Goal: Complete application form

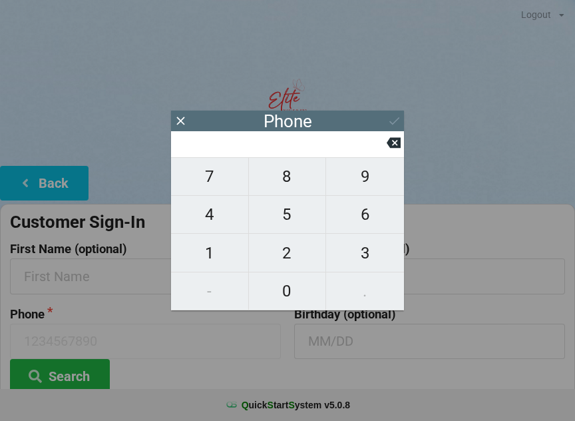
click at [296, 262] on span "2" at bounding box center [287, 253] width 77 height 28
type input "2"
click at [380, 150] on input "2" at bounding box center [281, 143] width 210 height 21
click at [400, 148] on icon at bounding box center [394, 143] width 14 height 11
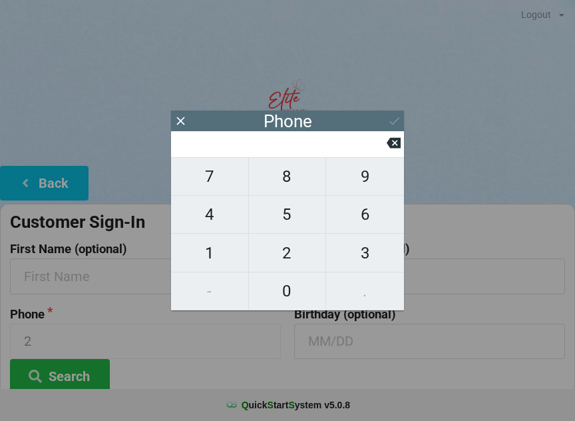
click at [278, 180] on span "8" at bounding box center [287, 176] width 77 height 28
type input "8"
click at [361, 224] on span "6" at bounding box center [365, 214] width 78 height 28
type input "86"
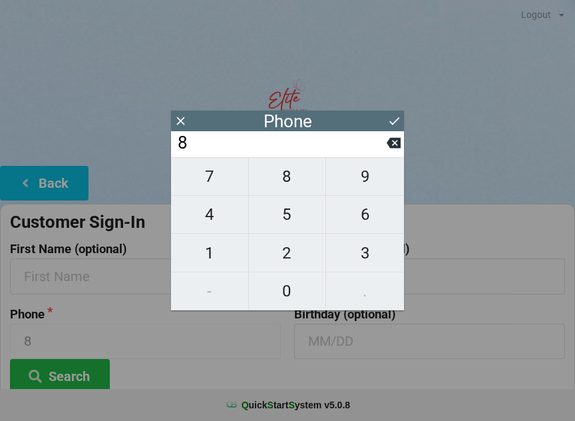
type input "86"
click at [359, 261] on span "3" at bounding box center [365, 253] width 78 height 28
type input "863"
click at [286, 259] on span "2" at bounding box center [287, 253] width 77 height 28
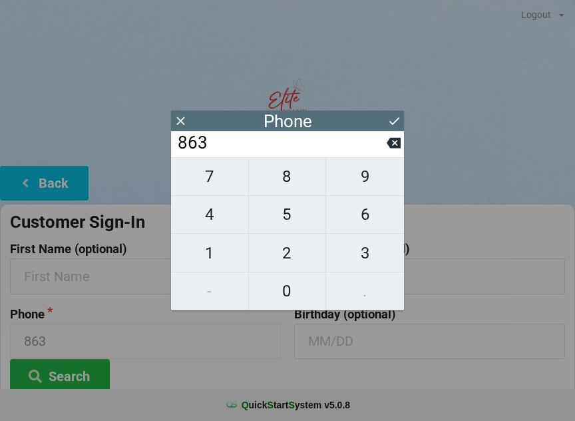
type input "8632"
click at [288, 226] on span "5" at bounding box center [287, 214] width 77 height 28
type input "86325"
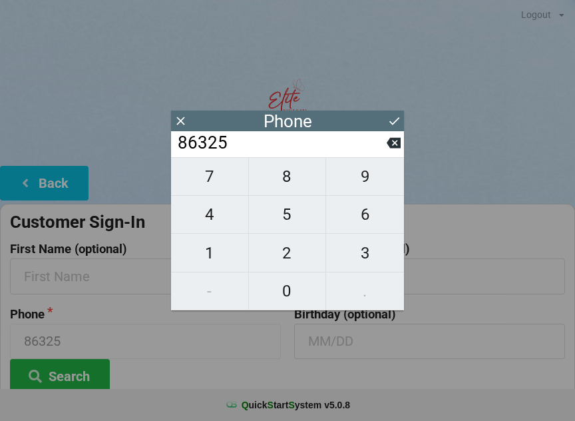
click at [214, 184] on span "7" at bounding box center [209, 176] width 77 height 28
type input "863257"
click at [284, 257] on span "2" at bounding box center [287, 253] width 77 height 28
type input "8632572"
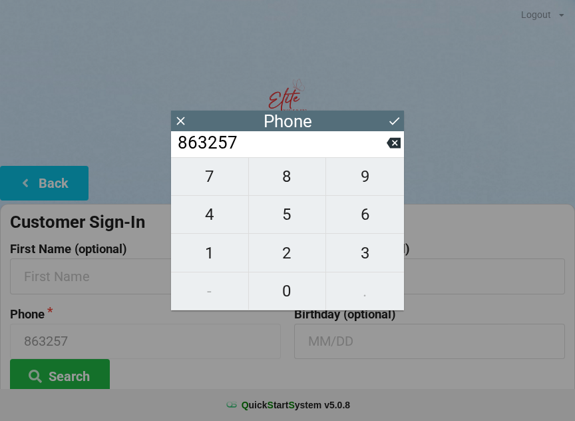
type input "8632572"
click at [208, 220] on span "4" at bounding box center [209, 214] width 77 height 28
type input "86325724"
click at [200, 256] on span "1" at bounding box center [209, 253] width 77 height 28
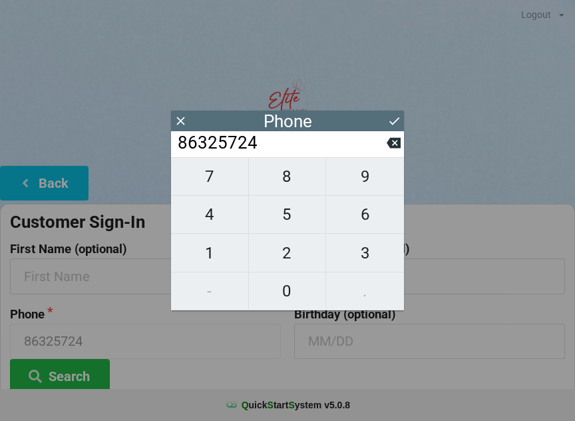
type input "863257241"
click at [358, 256] on span "3" at bounding box center [365, 253] width 78 height 28
type input "8632572413"
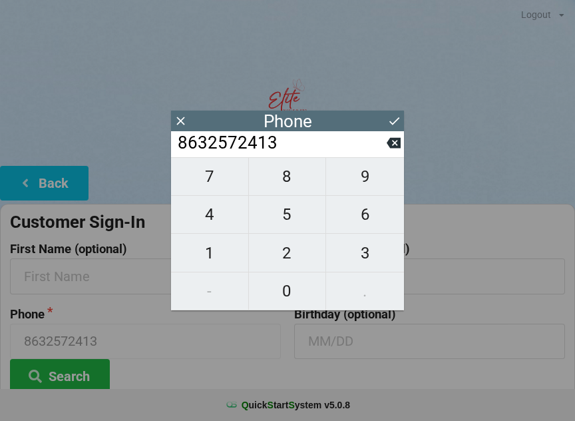
click at [391, 123] on icon at bounding box center [395, 121] width 10 height 8
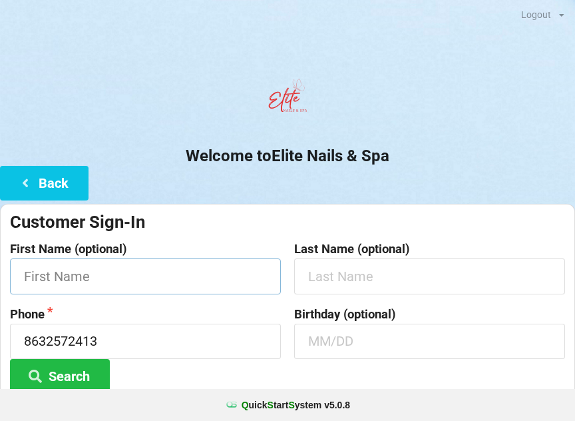
click at [92, 264] on input "text" at bounding box center [145, 275] width 271 height 35
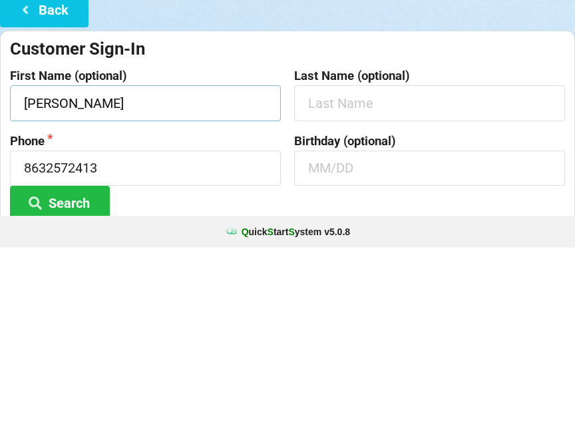
type input "[PERSON_NAME]"
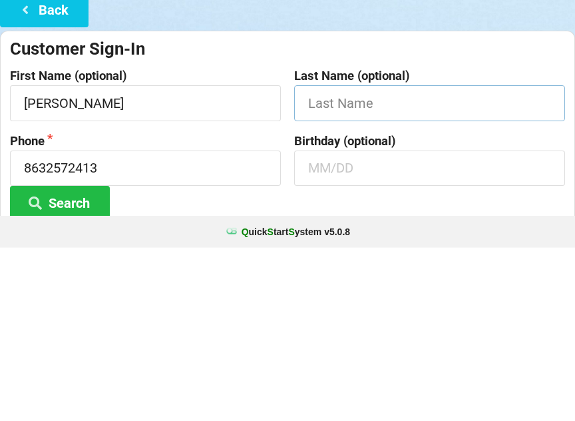
click at [346, 258] on input "text" at bounding box center [429, 275] width 271 height 35
type input "[PERSON_NAME]"
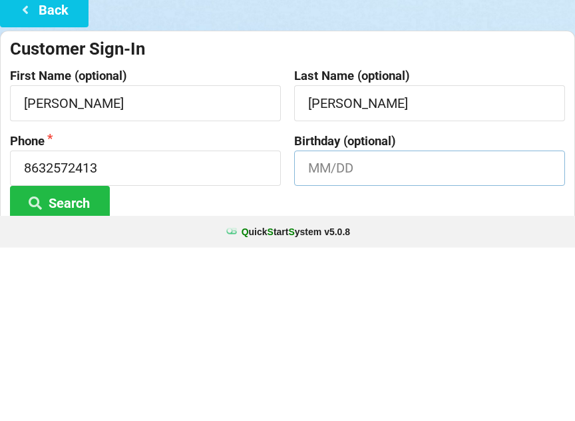
click at [342, 324] on input "text" at bounding box center [429, 341] width 271 height 35
type input "12/11"
click at [451, 308] on div "Birthday (optional) 12/11" at bounding box center [430, 351] width 284 height 86
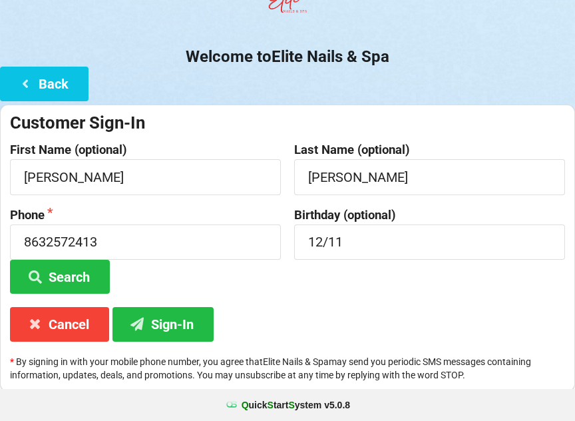
click at [158, 324] on button "Sign-In" at bounding box center [163, 324] width 101 height 34
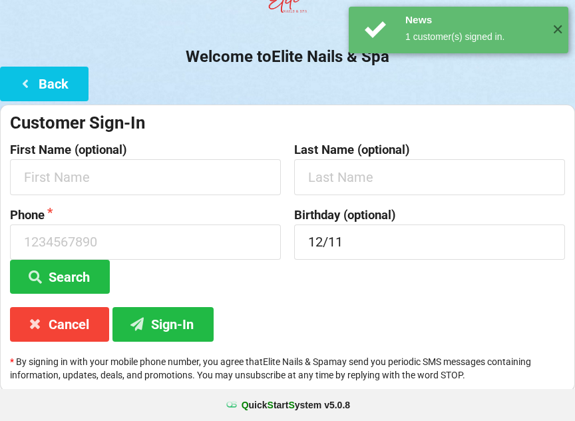
scroll to position [0, 0]
